Goal: Use online tool/utility: Utilize a website feature to perform a specific function

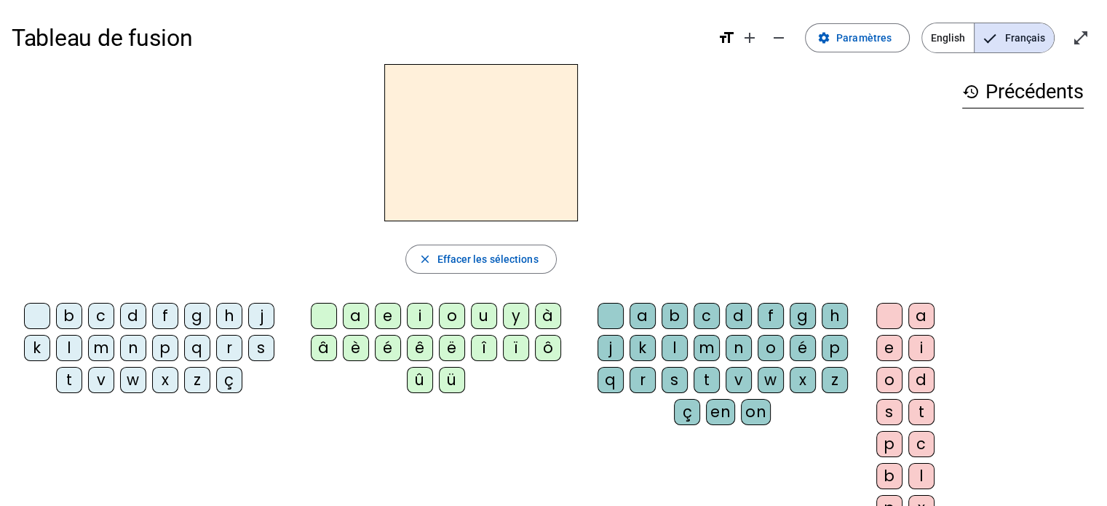
click at [63, 381] on div "t" at bounding box center [69, 380] width 26 height 26
click at [352, 322] on div "a" at bounding box center [356, 316] width 26 height 26
click at [703, 314] on div "c" at bounding box center [707, 316] width 26 height 26
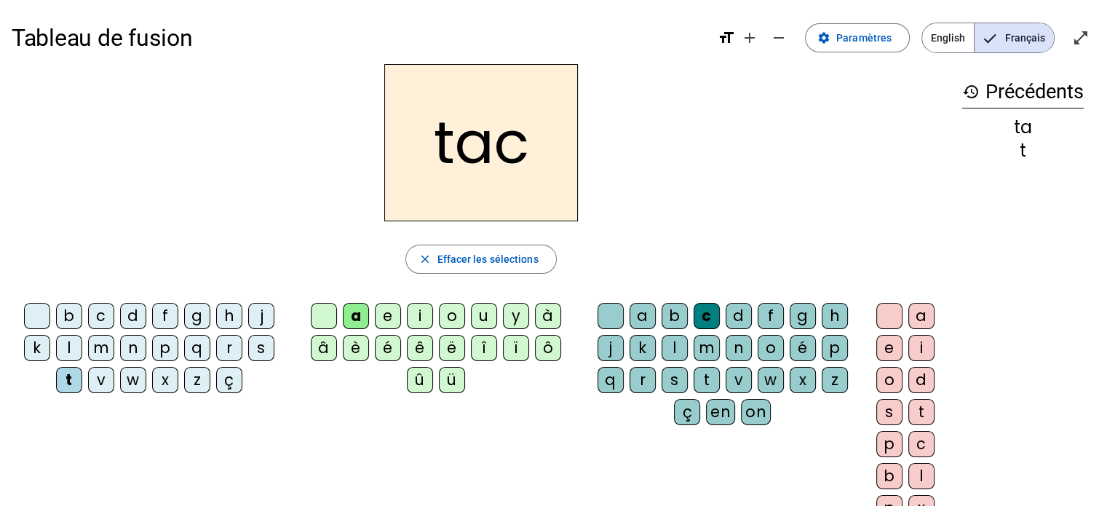
click at [706, 314] on div "c" at bounding box center [707, 316] width 26 height 26
click at [499, 258] on span "Effacer les sélections" at bounding box center [487, 258] width 101 height 17
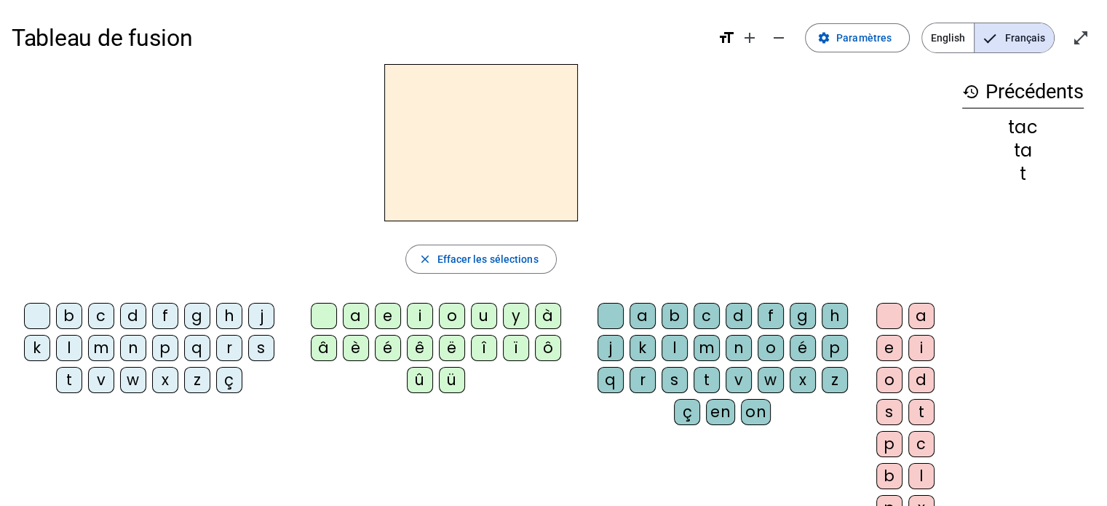
click at [65, 381] on div "t" at bounding box center [69, 380] width 26 height 26
click at [344, 320] on div "a" at bounding box center [356, 316] width 26 height 26
click at [392, 311] on div "e" at bounding box center [388, 316] width 26 height 26
click at [248, 319] on div "j" at bounding box center [261, 316] width 26 height 26
click at [133, 314] on div "d" at bounding box center [133, 316] width 26 height 26
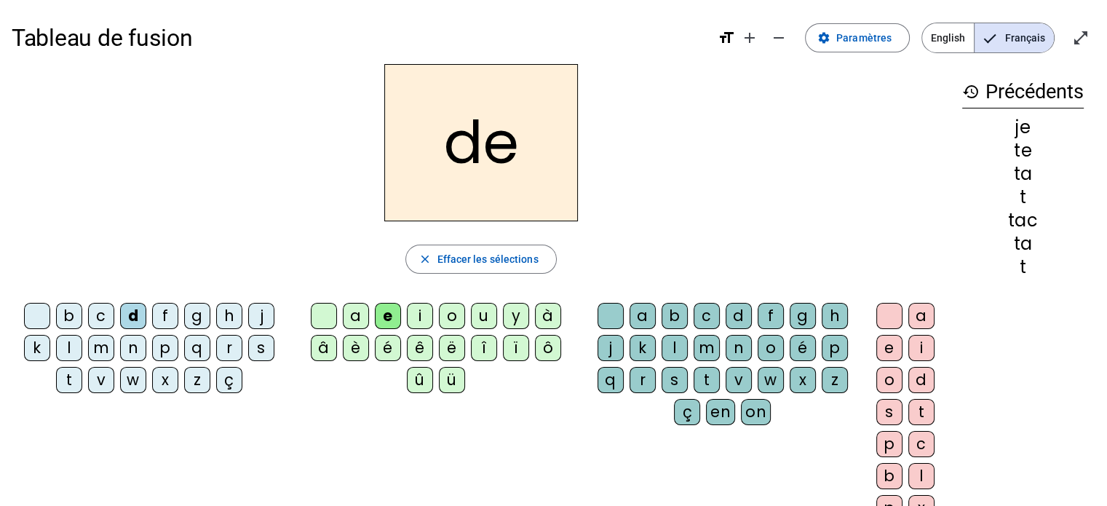
click at [106, 357] on div "m" at bounding box center [101, 348] width 26 height 26
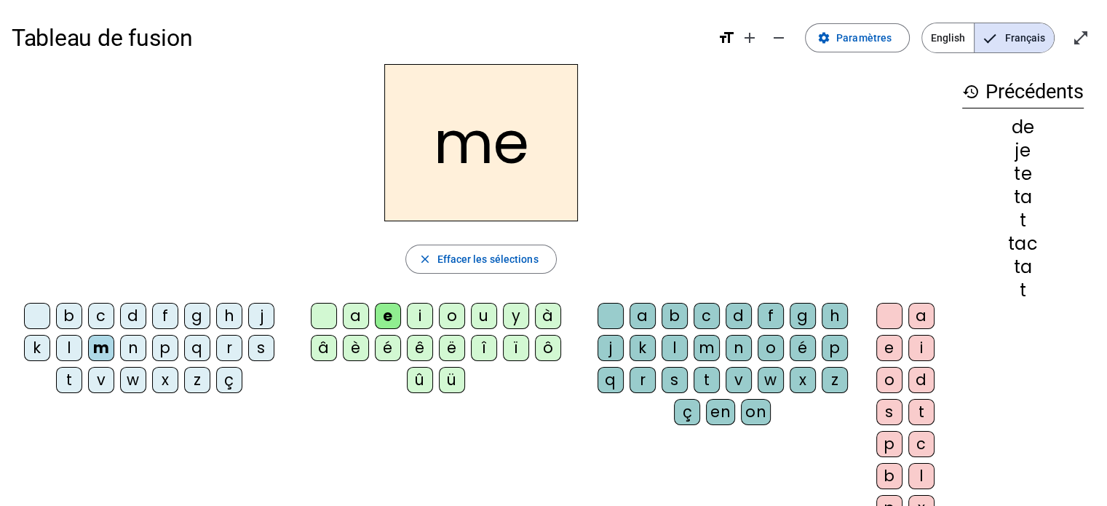
click at [349, 320] on div "a" at bounding box center [356, 316] width 26 height 26
click at [74, 347] on div "l" at bounding box center [69, 348] width 26 height 26
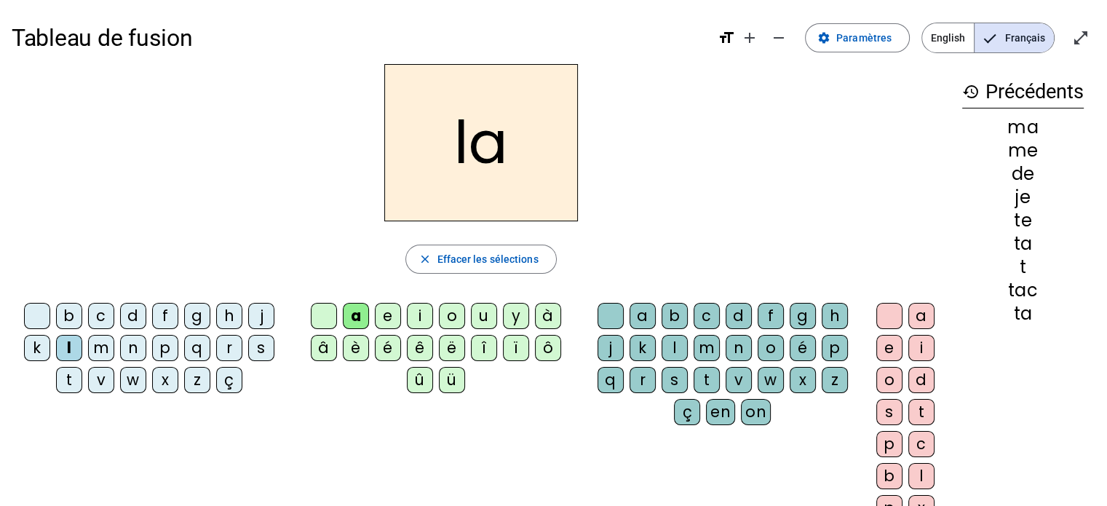
click at [702, 317] on div "c" at bounding box center [707, 316] width 26 height 26
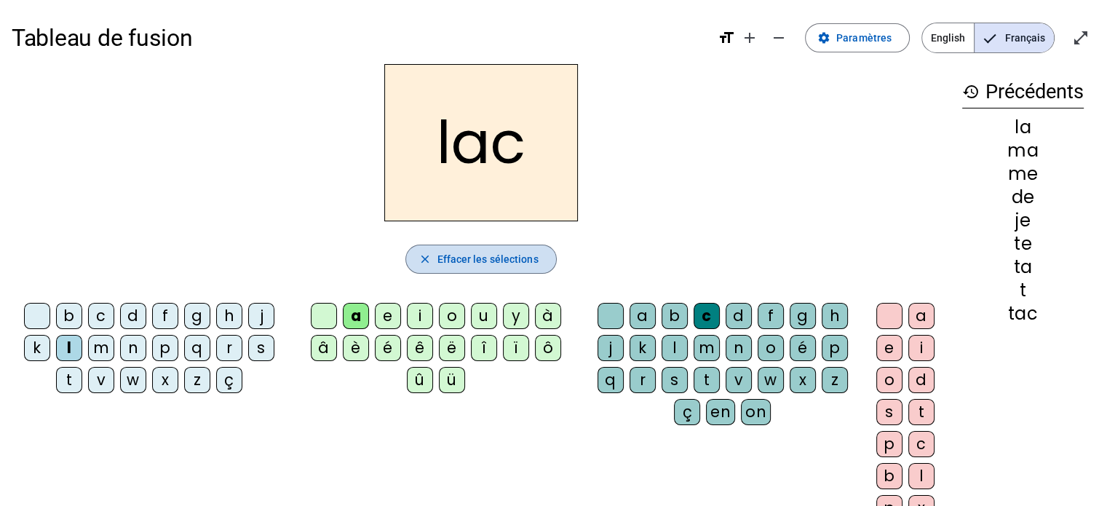
click at [524, 260] on span "Effacer les sélections" at bounding box center [487, 258] width 101 height 17
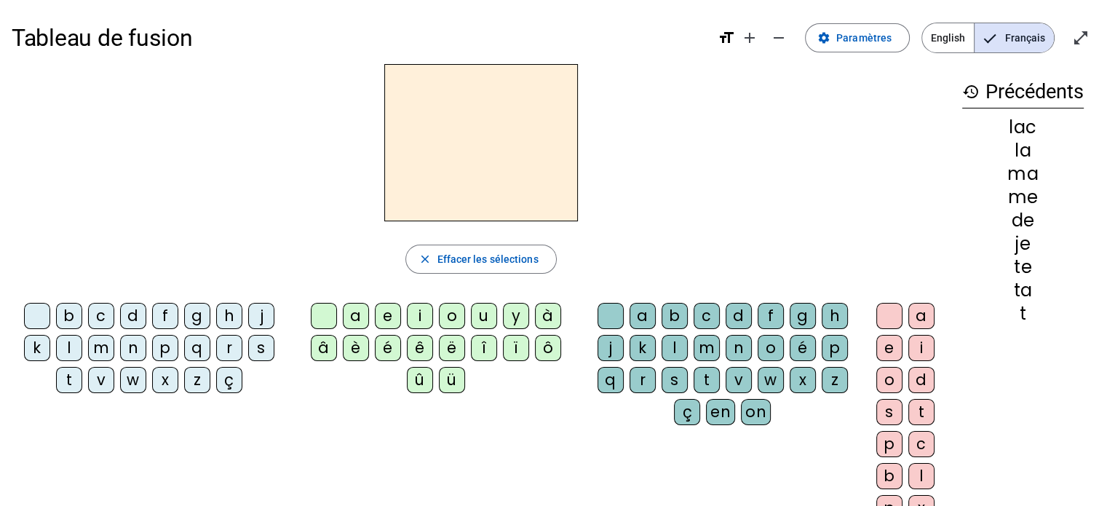
click at [93, 347] on div "m" at bounding box center [101, 348] width 26 height 26
click at [364, 320] on div "a" at bounding box center [356, 316] width 26 height 26
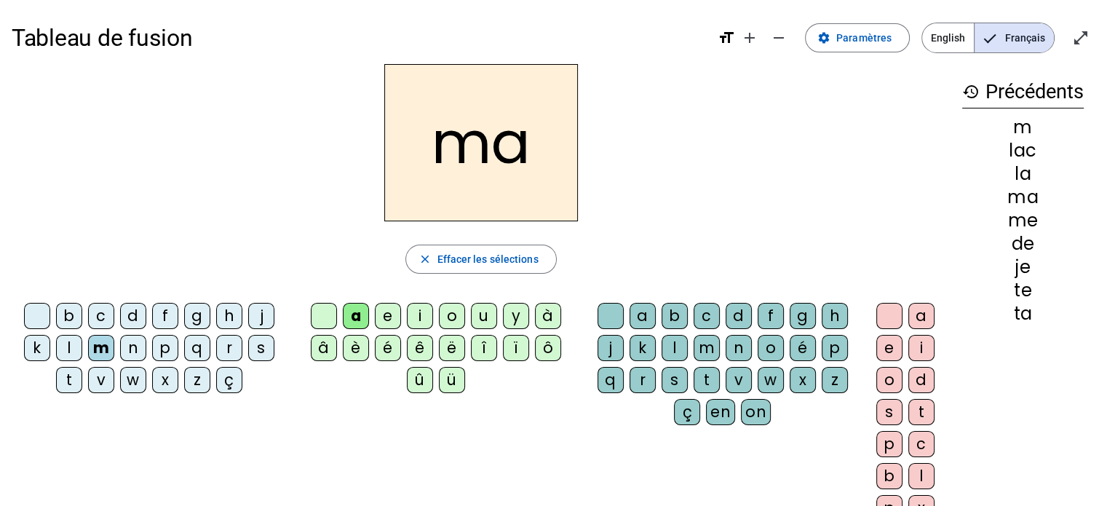
click at [75, 373] on div "t" at bounding box center [69, 380] width 26 height 26
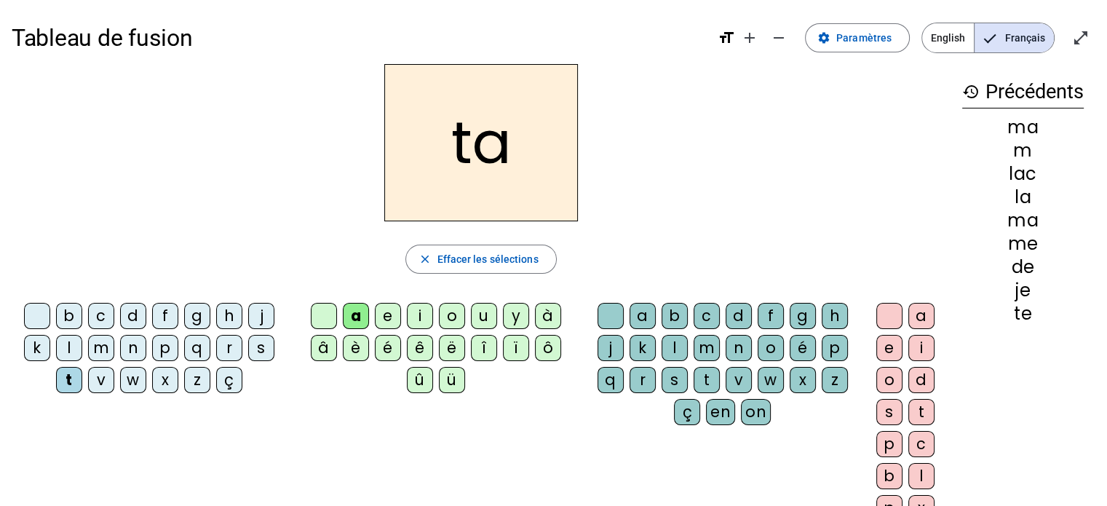
click at [75, 373] on div "t" at bounding box center [69, 380] width 26 height 26
click at [480, 250] on span "Effacer les sélections" at bounding box center [487, 258] width 101 height 17
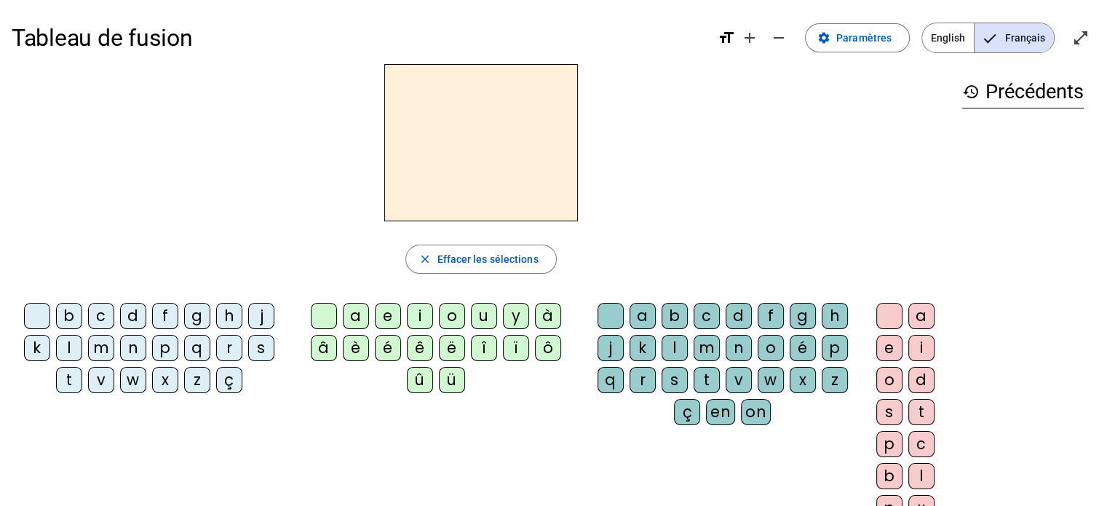
click at [100, 344] on div "m" at bounding box center [101, 348] width 26 height 26
click at [353, 309] on div "a" at bounding box center [356, 316] width 26 height 26
click at [72, 377] on div "t" at bounding box center [69, 380] width 26 height 26
click at [75, 345] on div "l" at bounding box center [69, 348] width 26 height 26
click at [667, 371] on div "s" at bounding box center [675, 380] width 26 height 26
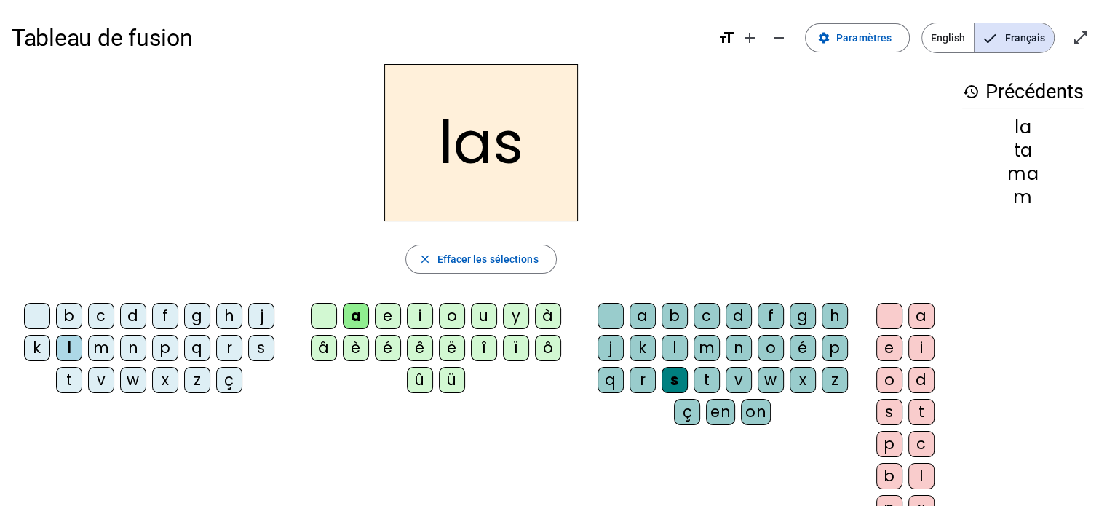
click at [168, 345] on div "p" at bounding box center [165, 348] width 26 height 26
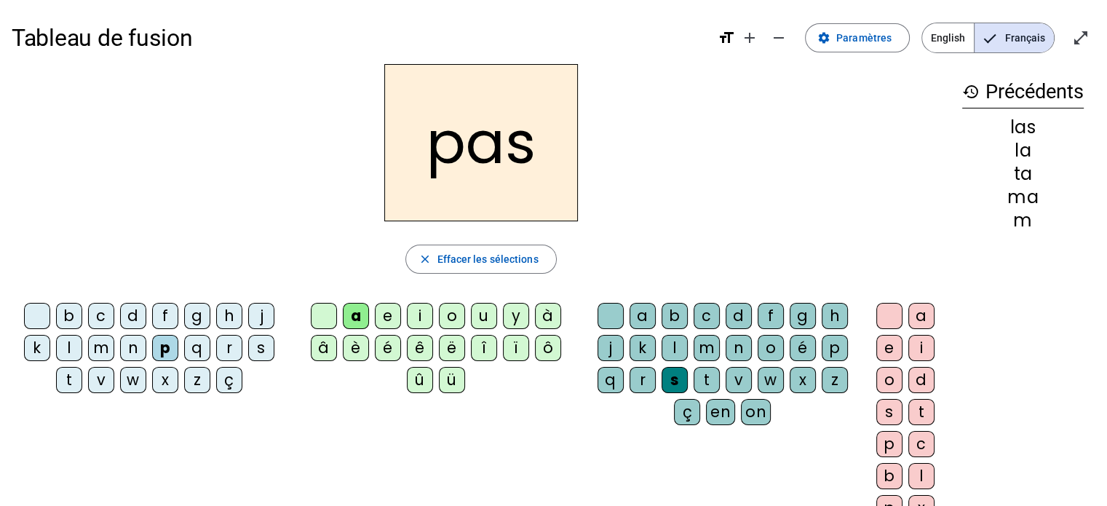
click at [72, 376] on div "t" at bounding box center [69, 380] width 26 height 26
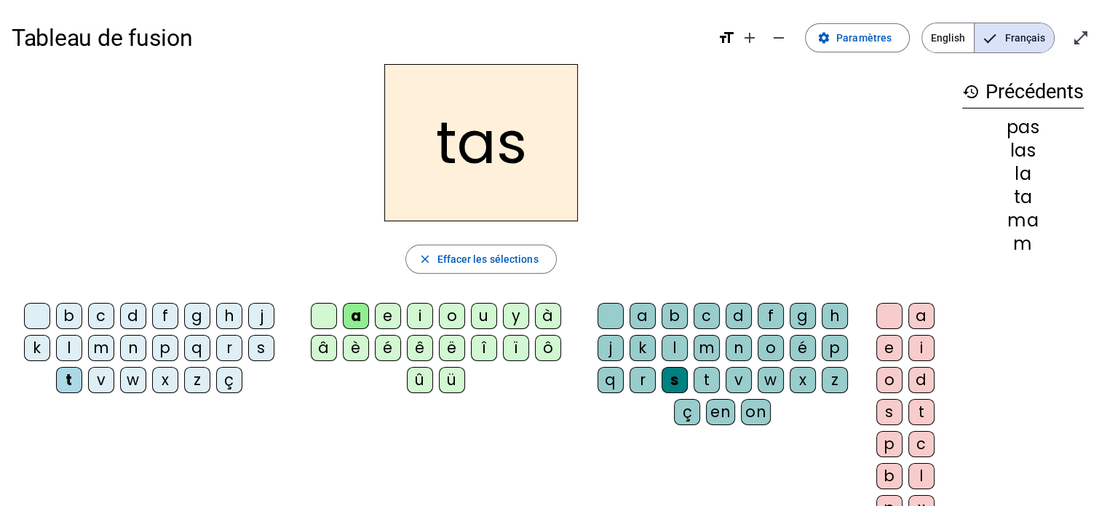
click at [605, 308] on div at bounding box center [611, 316] width 26 height 26
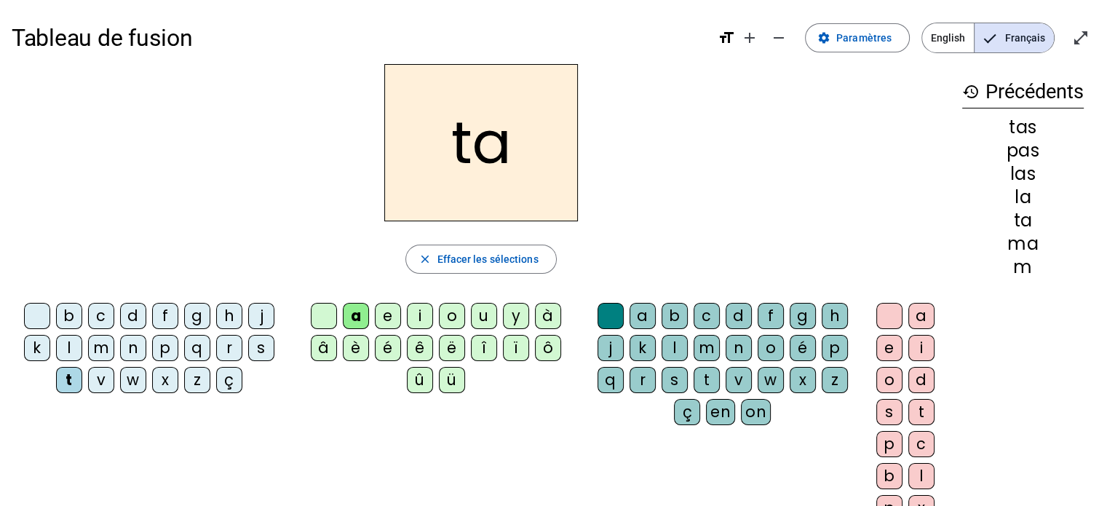
click at [268, 349] on div "s" at bounding box center [261, 348] width 26 height 26
click at [679, 347] on div "l" at bounding box center [675, 348] width 26 height 26
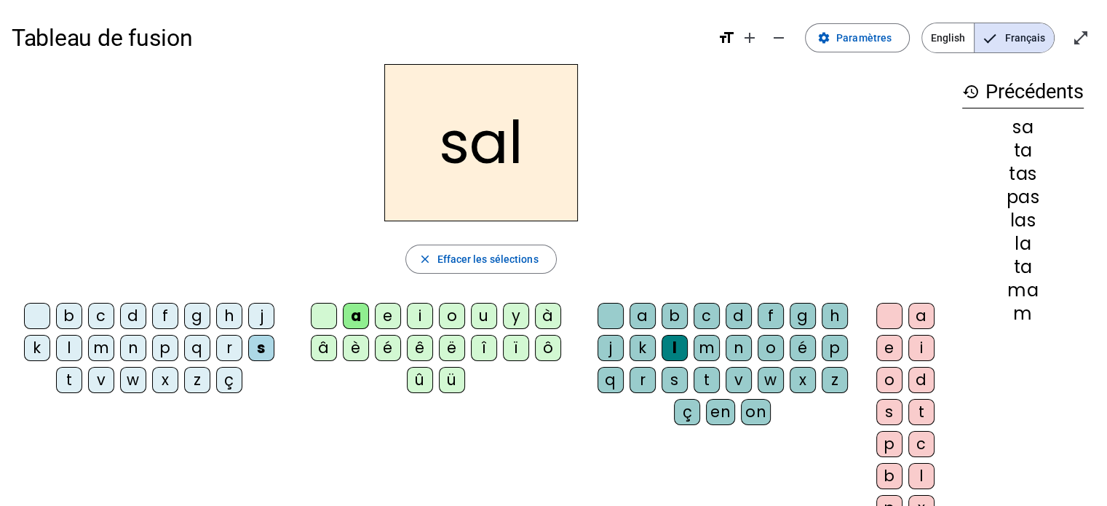
click at [100, 344] on div "m" at bounding box center [101, 348] width 26 height 26
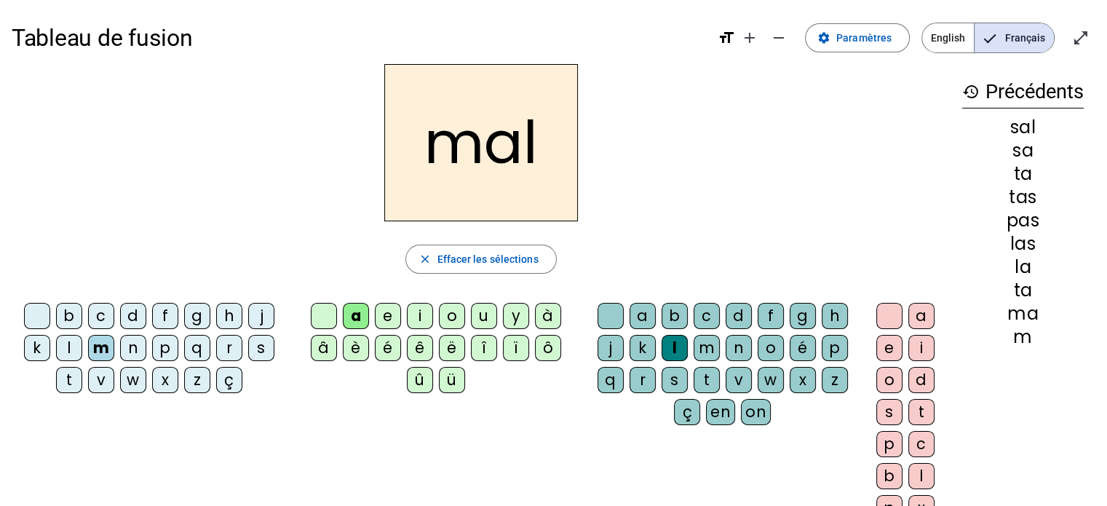
click at [79, 314] on div "b" at bounding box center [69, 316] width 26 height 26
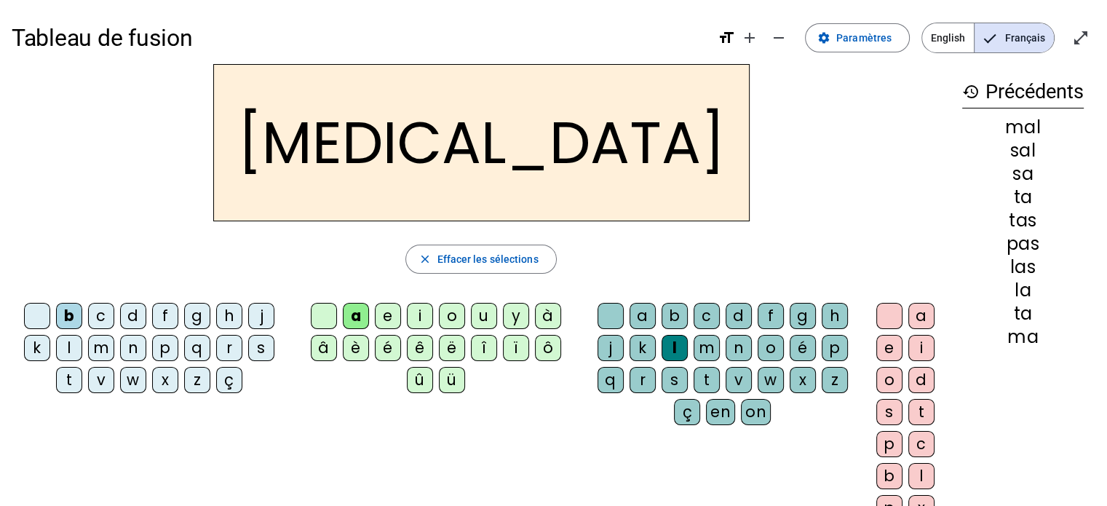
click at [676, 375] on div "s" at bounding box center [675, 380] width 26 height 26
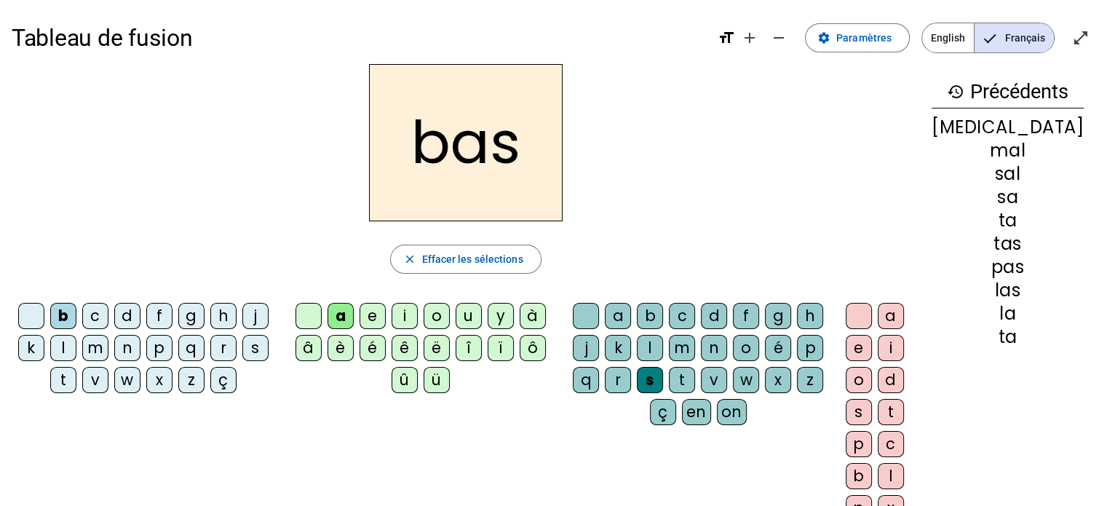
click at [166, 347] on div "p" at bounding box center [159, 348] width 26 height 26
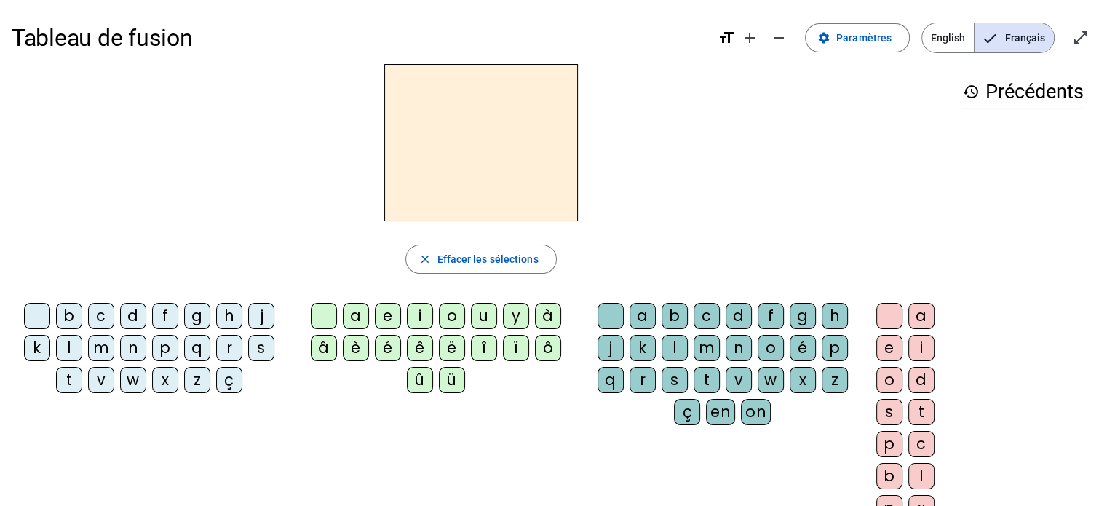
click at [130, 315] on div "d" at bounding box center [133, 316] width 26 height 26
click at [483, 315] on div "u" at bounding box center [484, 316] width 26 height 26
click at [77, 382] on div "t" at bounding box center [69, 380] width 26 height 26
click at [361, 309] on div "a" at bounding box center [356, 316] width 26 height 26
click at [382, 317] on div "e" at bounding box center [388, 316] width 26 height 26
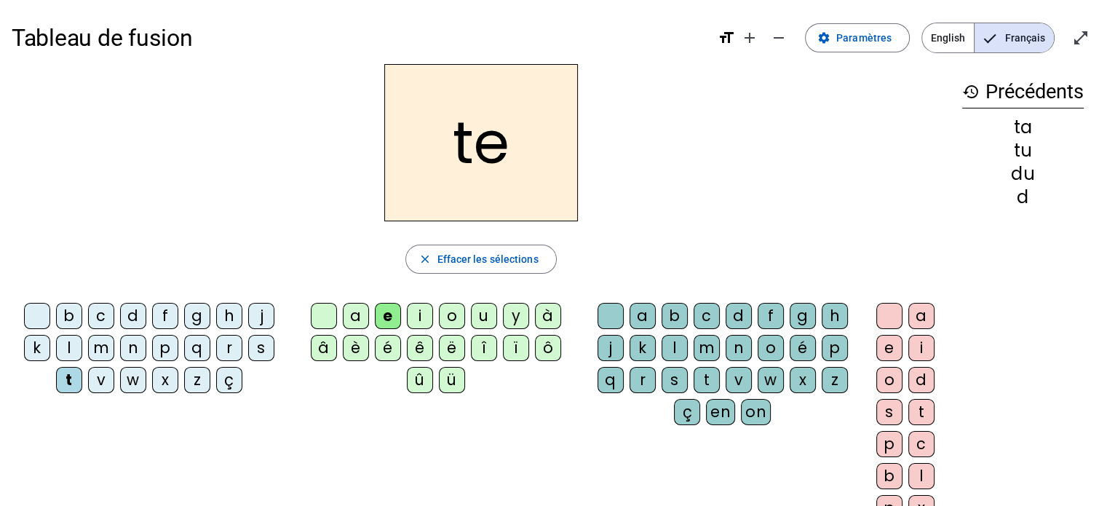
click at [133, 320] on div "d" at bounding box center [133, 316] width 26 height 26
click at [260, 317] on div "j" at bounding box center [261, 316] width 26 height 26
click at [106, 355] on div "m" at bounding box center [101, 348] width 26 height 26
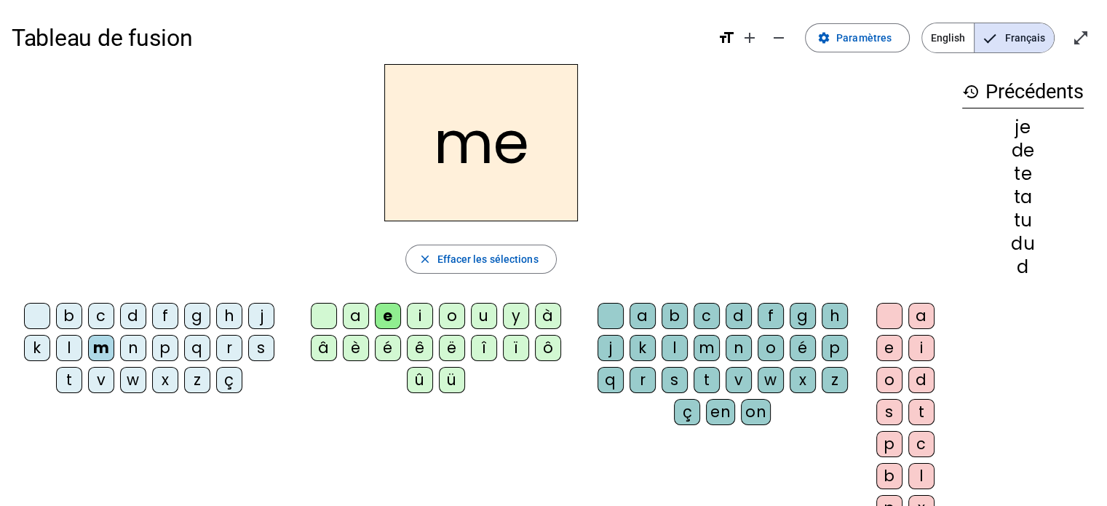
click at [354, 316] on div "a" at bounding box center [356, 316] width 26 height 26
click at [682, 350] on div "l" at bounding box center [675, 348] width 26 height 26
